Goal: Information Seeking & Learning: Learn about a topic

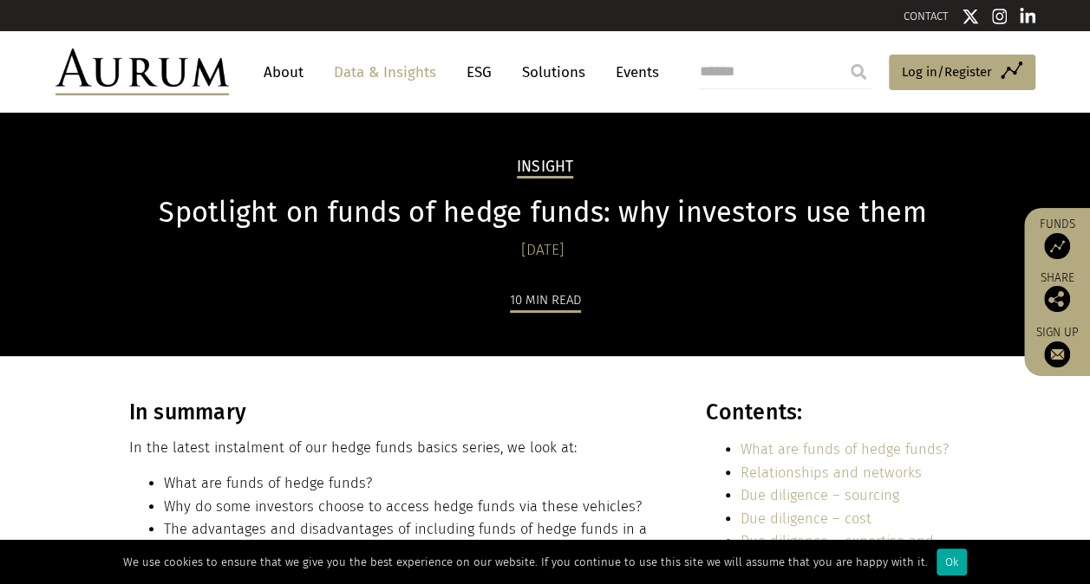
click at [151, 66] on img at bounding box center [141, 72] width 173 height 47
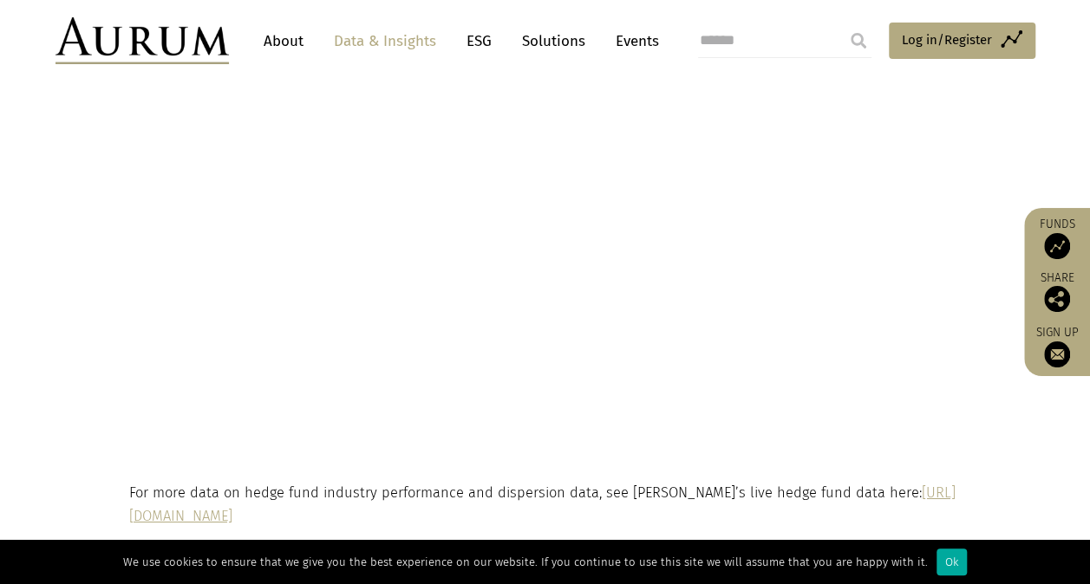
scroll to position [2707, 0]
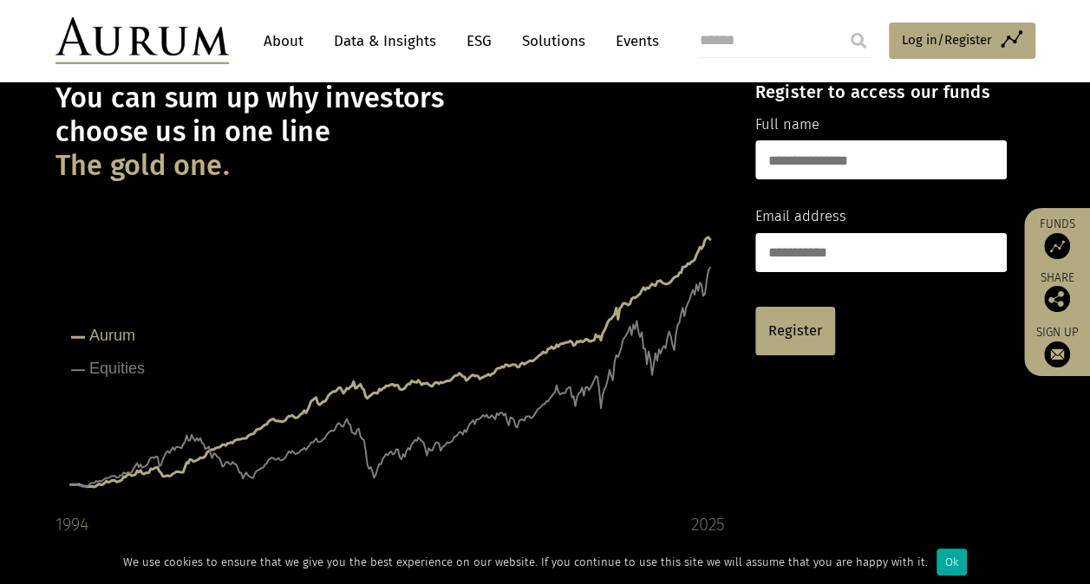
scroll to position [103, 0]
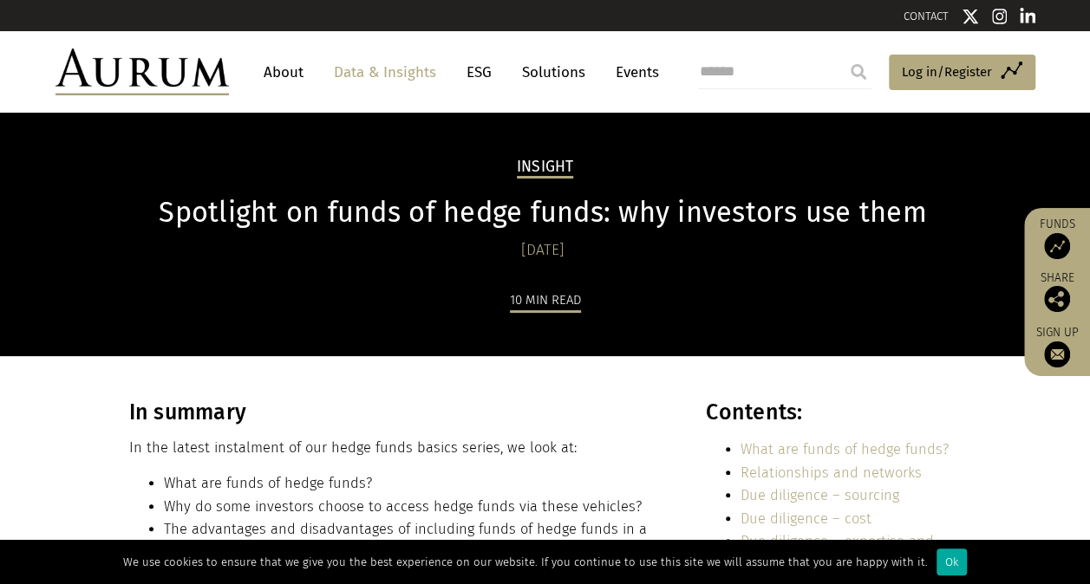
scroll to position [1519, 0]
